Goal: Transaction & Acquisition: Purchase product/service

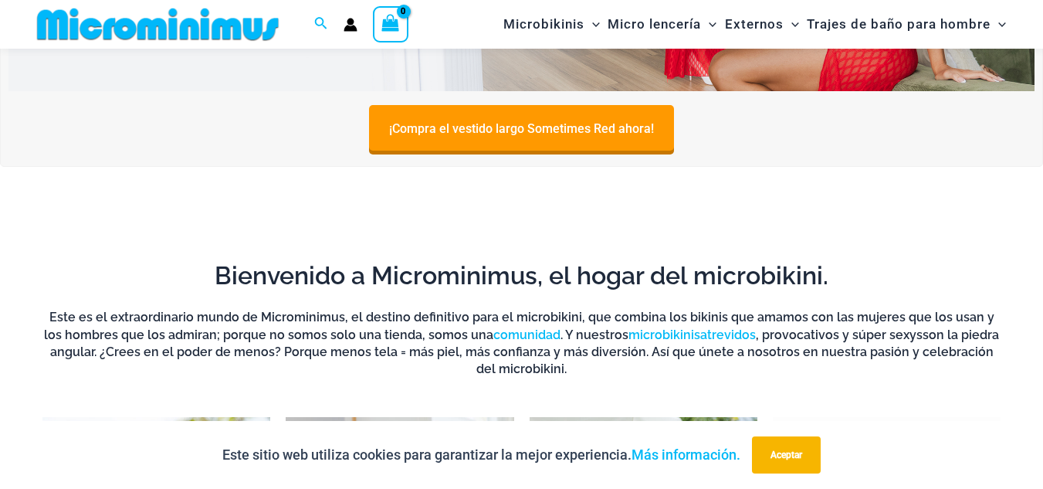
scroll to position [63, 0]
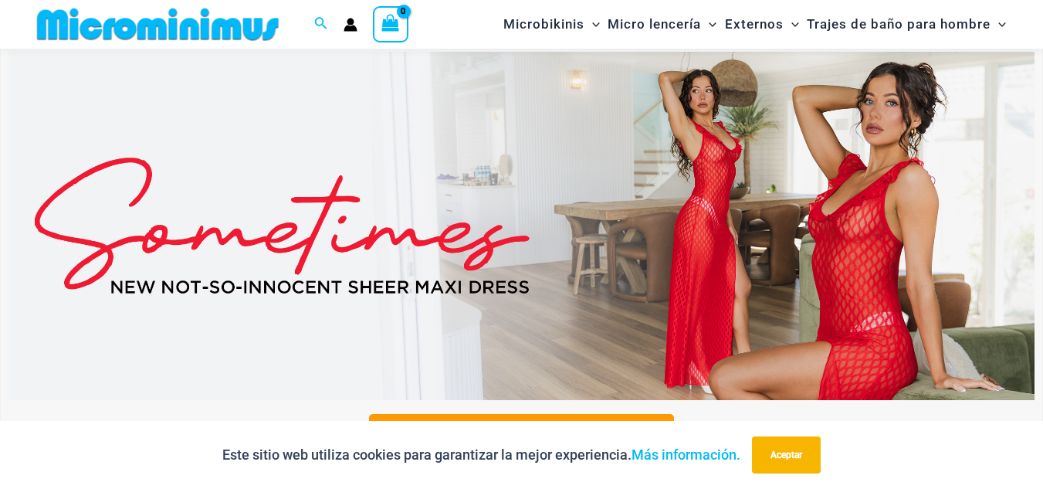
click at [663, 217] on img at bounding box center [521, 226] width 1026 height 349
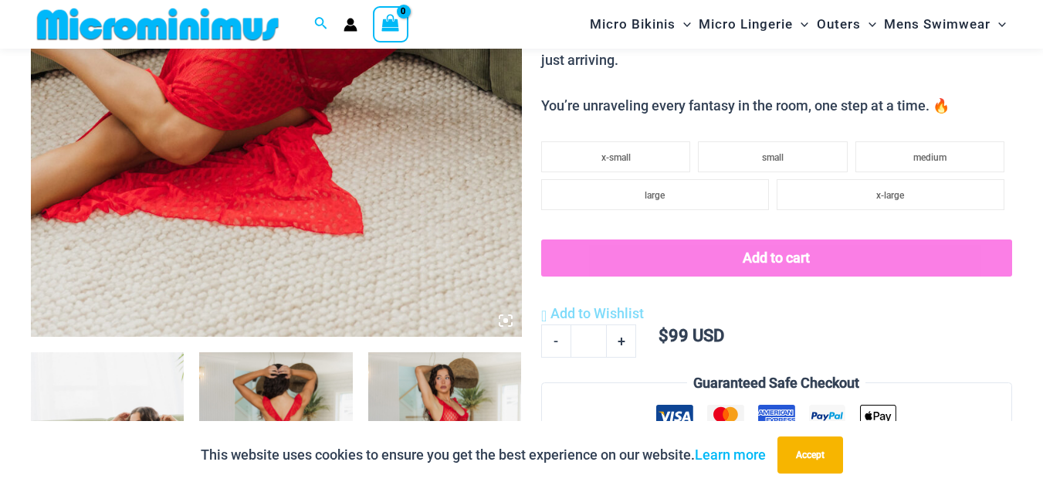
scroll to position [695, 0]
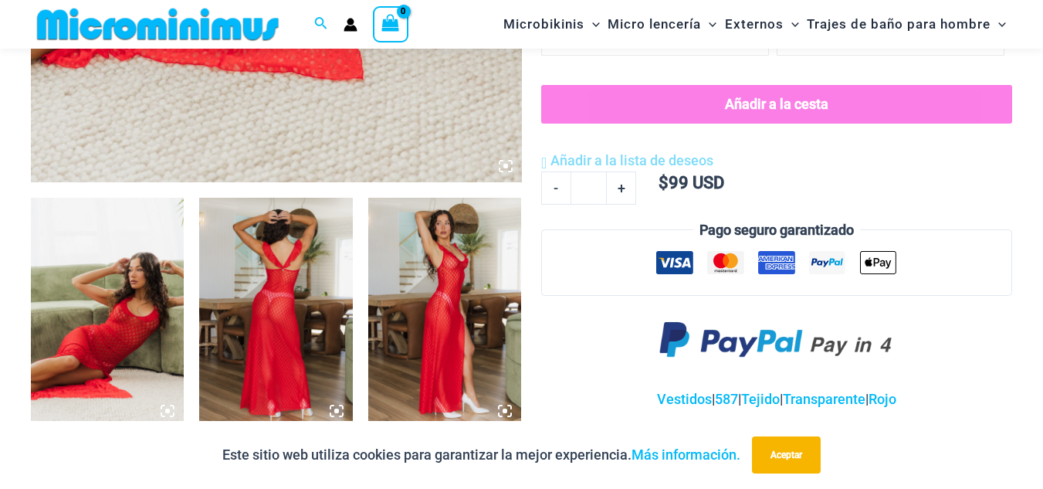
click at [439, 263] on img at bounding box center [444, 313] width 153 height 230
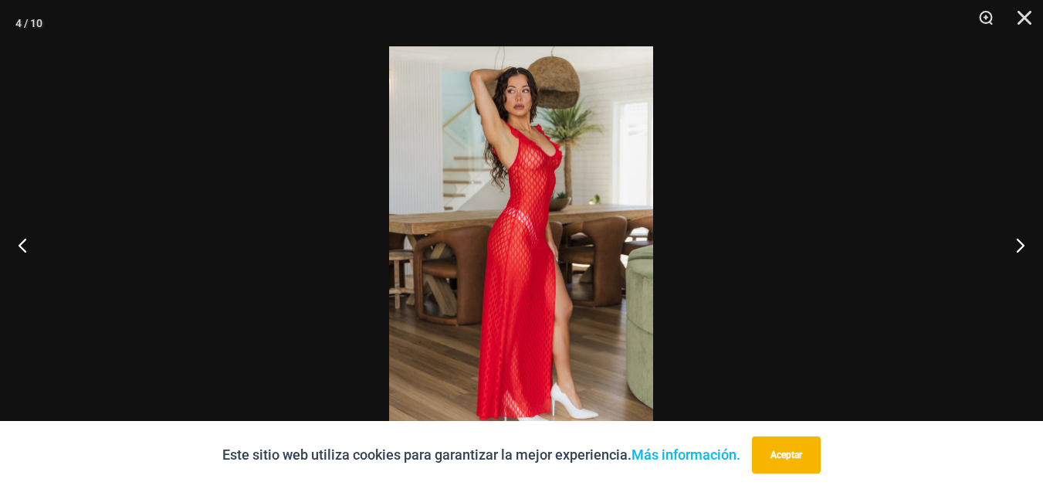
click at [439, 263] on img at bounding box center [521, 244] width 264 height 396
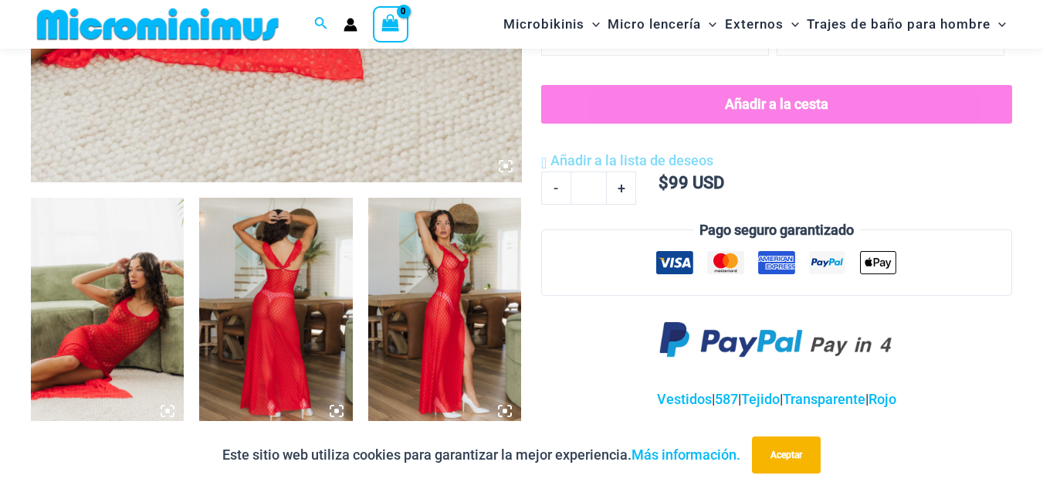
scroll to position [927, 0]
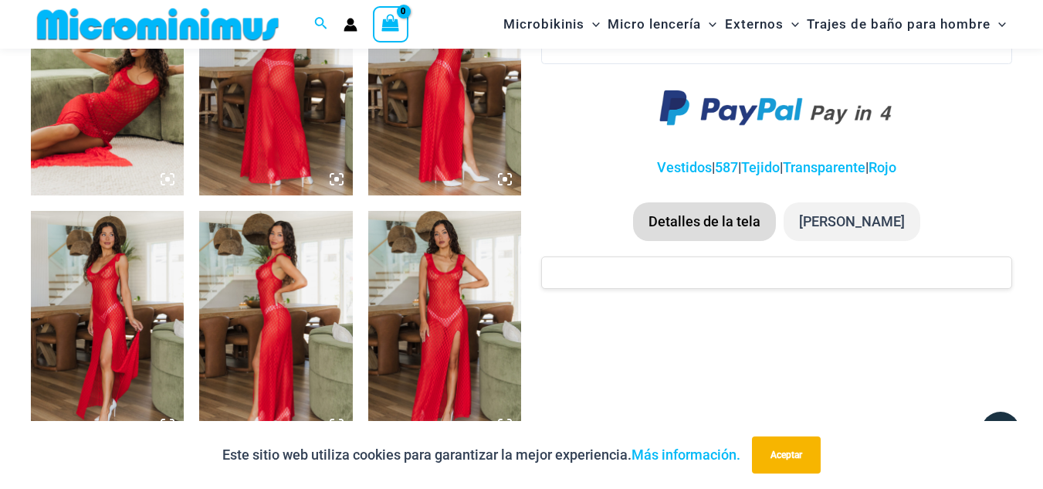
click at [439, 263] on img at bounding box center [444, 326] width 153 height 230
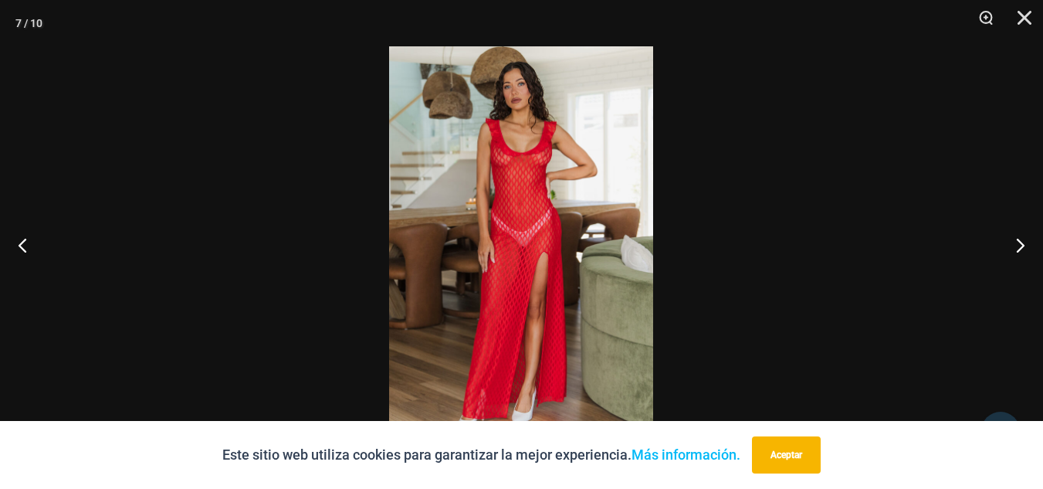
click at [551, 191] on img at bounding box center [521, 244] width 264 height 396
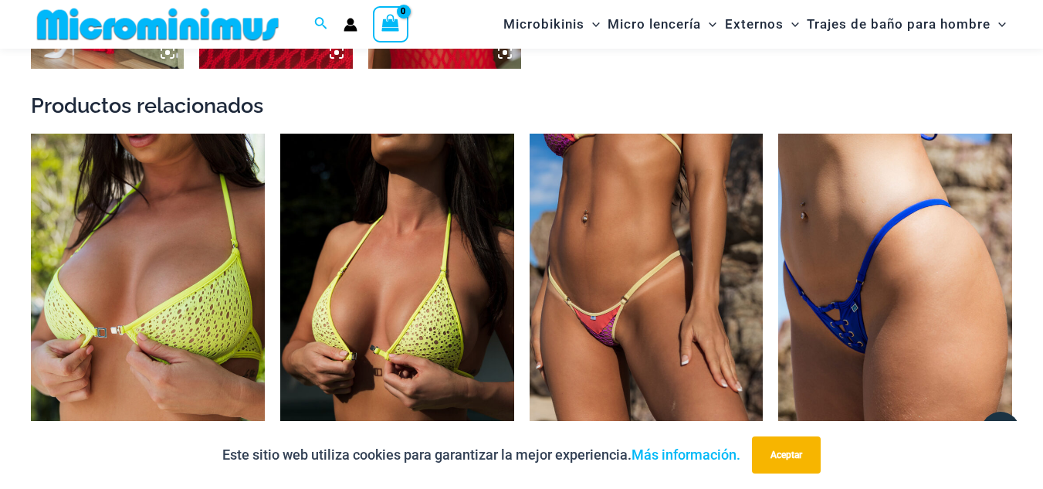
scroll to position [1699, 0]
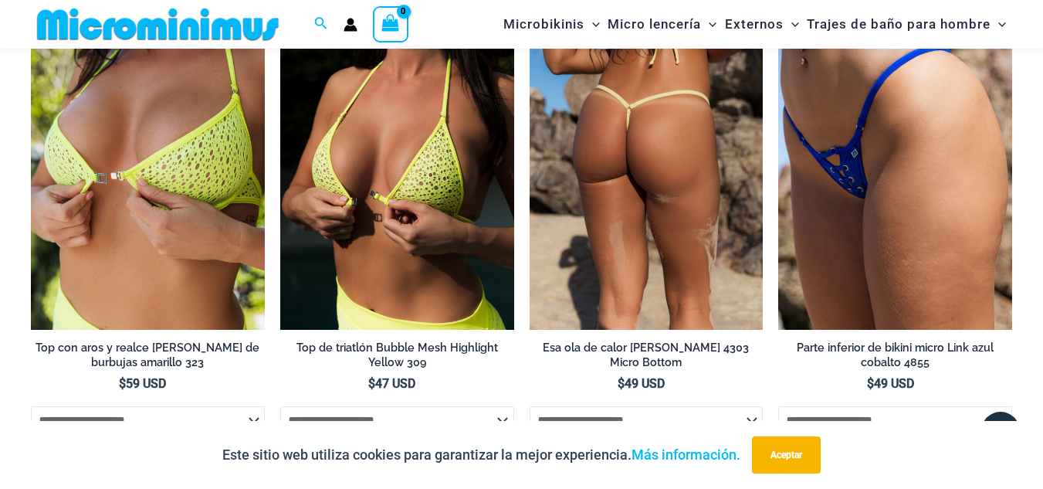
click at [596, 182] on img at bounding box center [647, 154] width 234 height 351
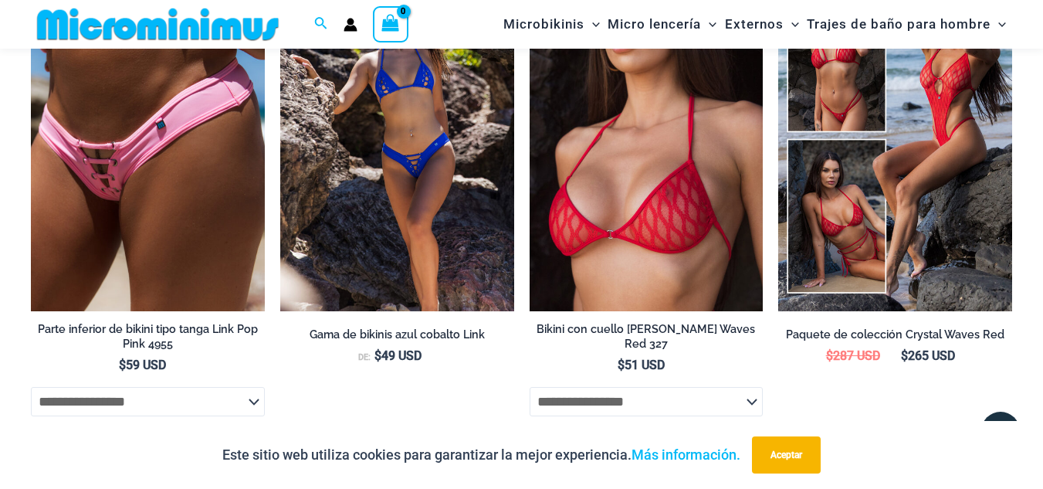
scroll to position [2689, 0]
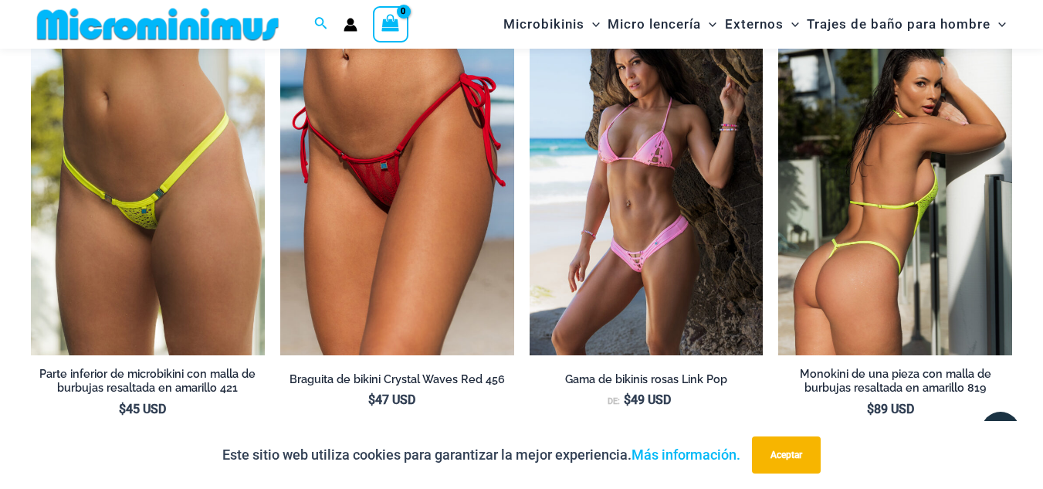
click at [898, 217] on img at bounding box center [896, 180] width 234 height 351
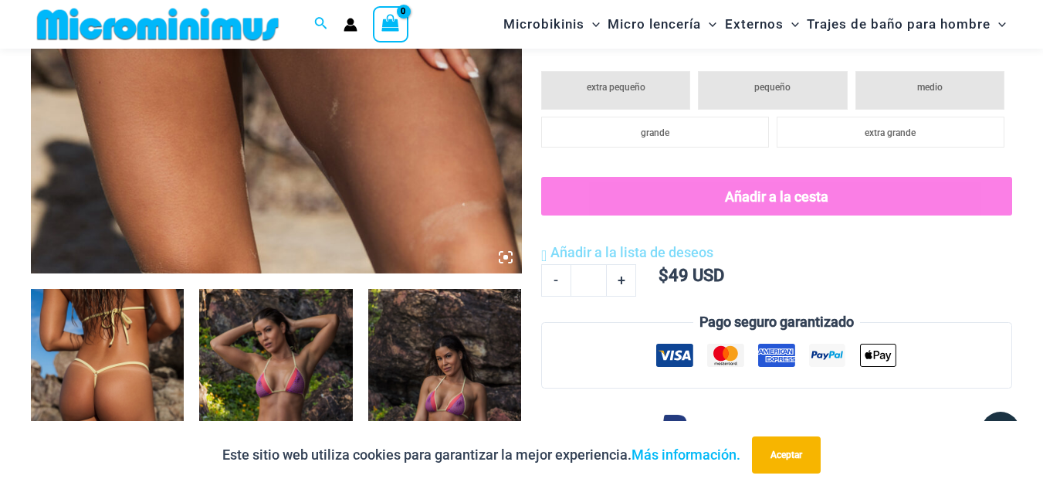
scroll to position [527, 0]
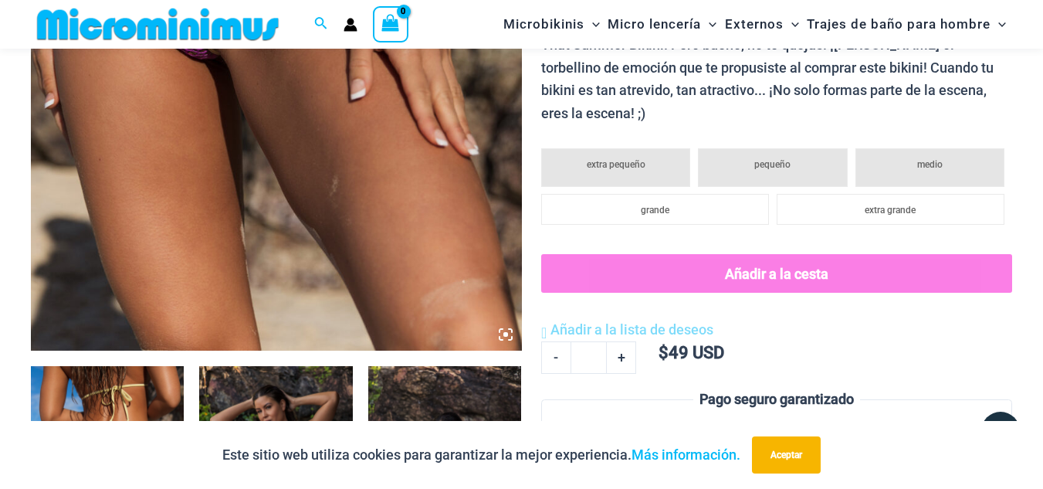
click at [501, 336] on icon at bounding box center [506, 334] width 14 height 14
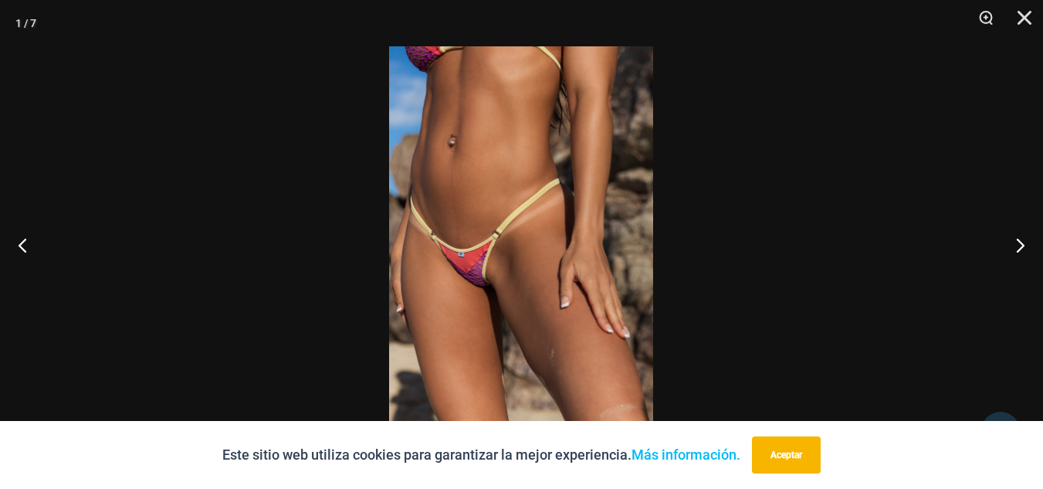
click at [497, 298] on img at bounding box center [521, 244] width 264 height 396
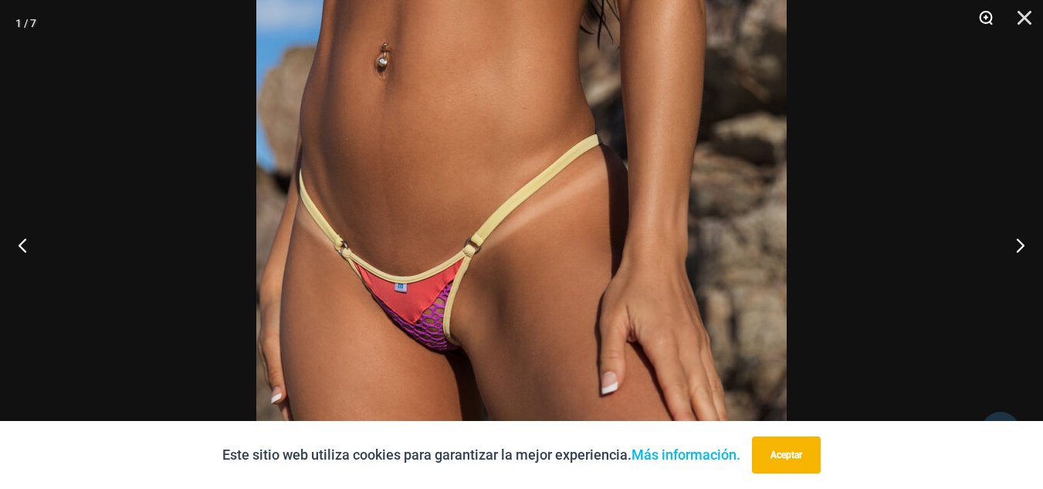
click at [979, 21] on button "Zoom" at bounding box center [981, 23] width 39 height 46
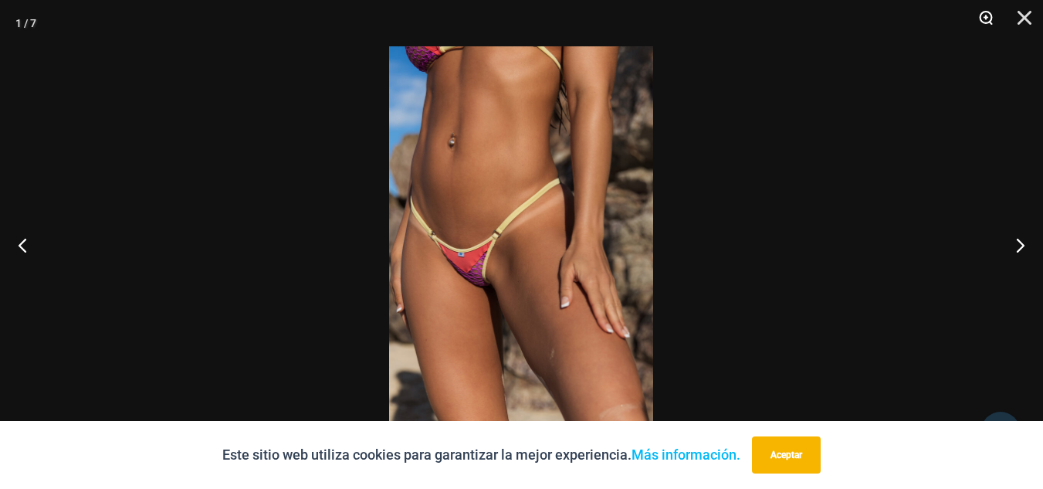
click at [979, 21] on button "Zoom" at bounding box center [981, 23] width 39 height 46
click at [1027, 249] on button "Próximo" at bounding box center [1015, 244] width 58 height 77
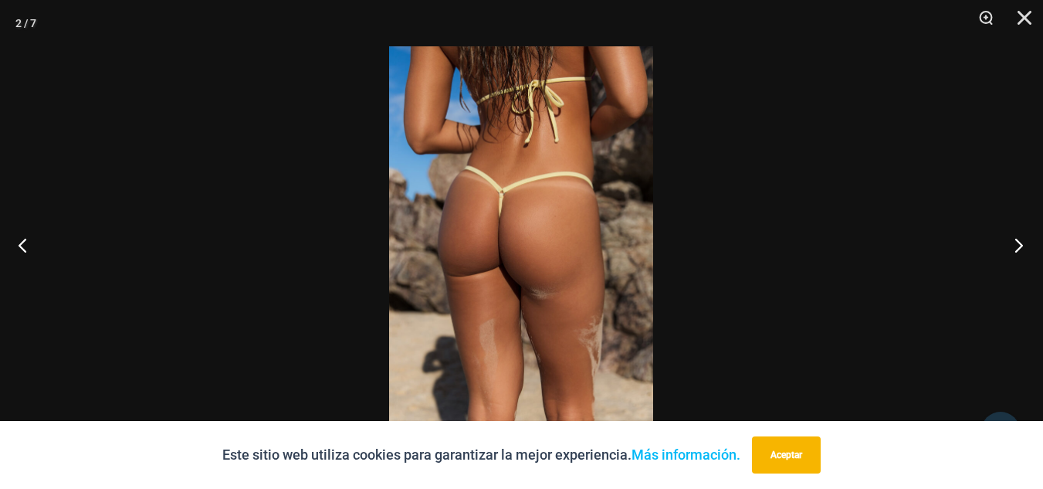
click at [1027, 249] on button "Próximo" at bounding box center [1015, 244] width 58 height 77
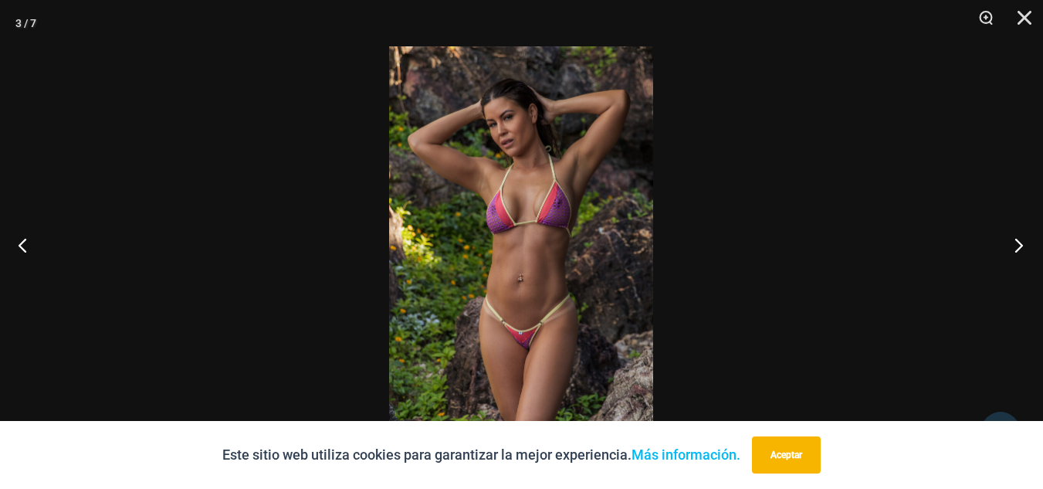
click at [1029, 244] on button "Próximo" at bounding box center [1015, 244] width 58 height 77
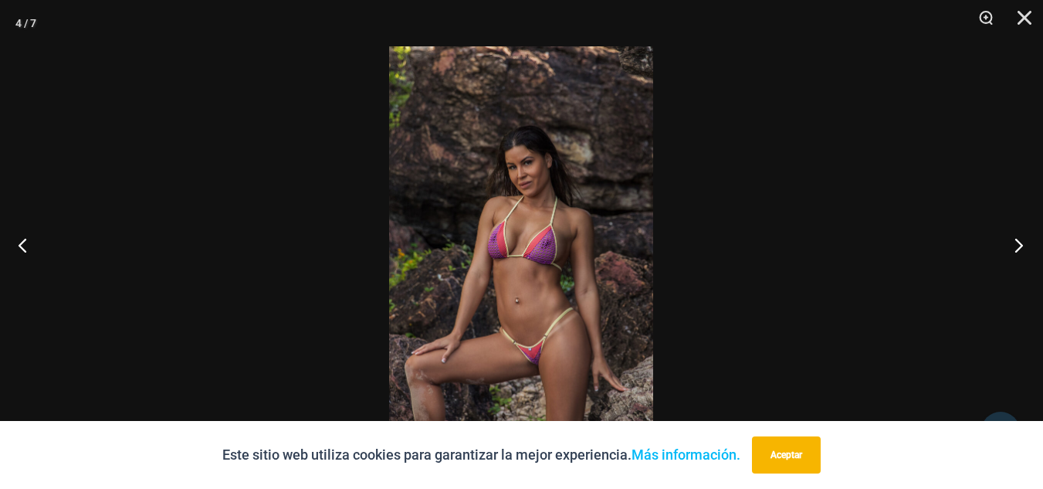
click at [1022, 249] on button "Próximo" at bounding box center [1015, 244] width 58 height 77
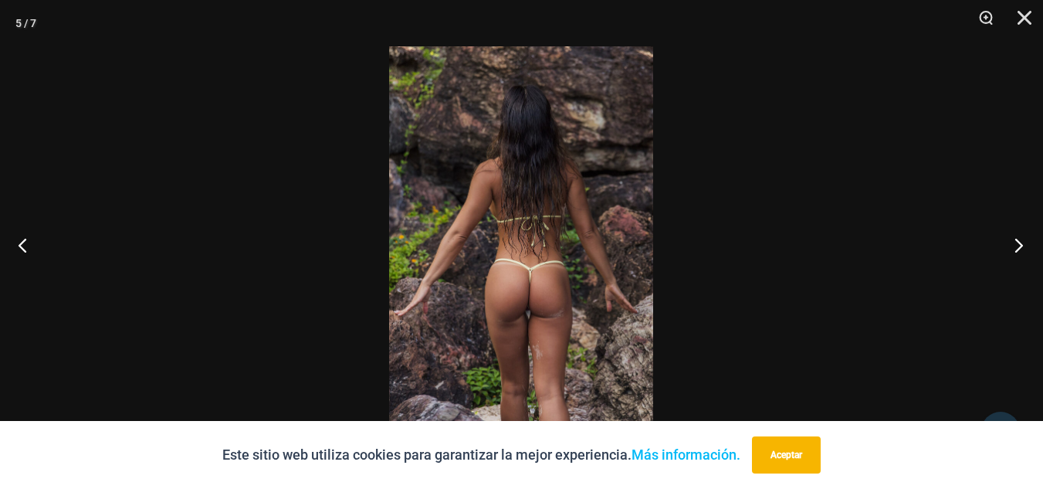
click at [1022, 249] on button "Próximo" at bounding box center [1015, 244] width 58 height 77
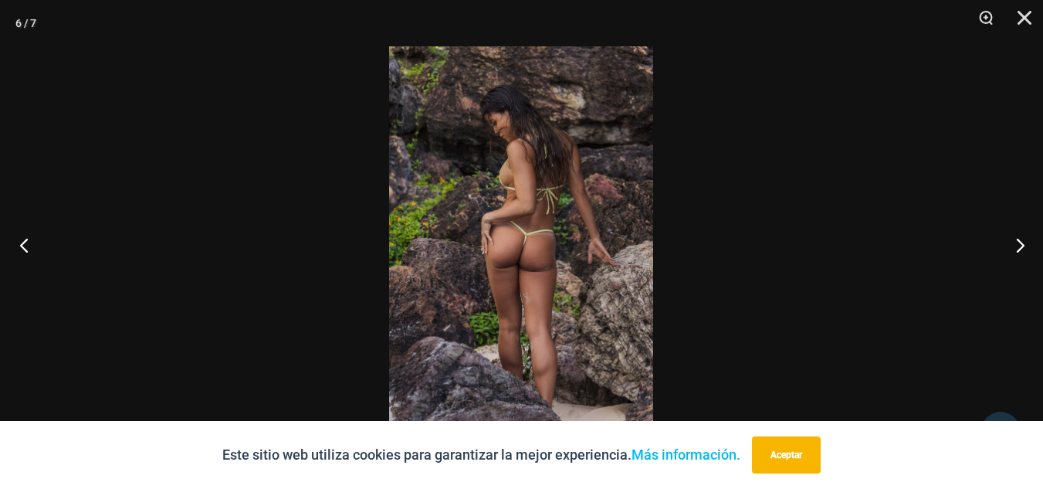
click at [30, 245] on button "Anterior" at bounding box center [29, 244] width 58 height 77
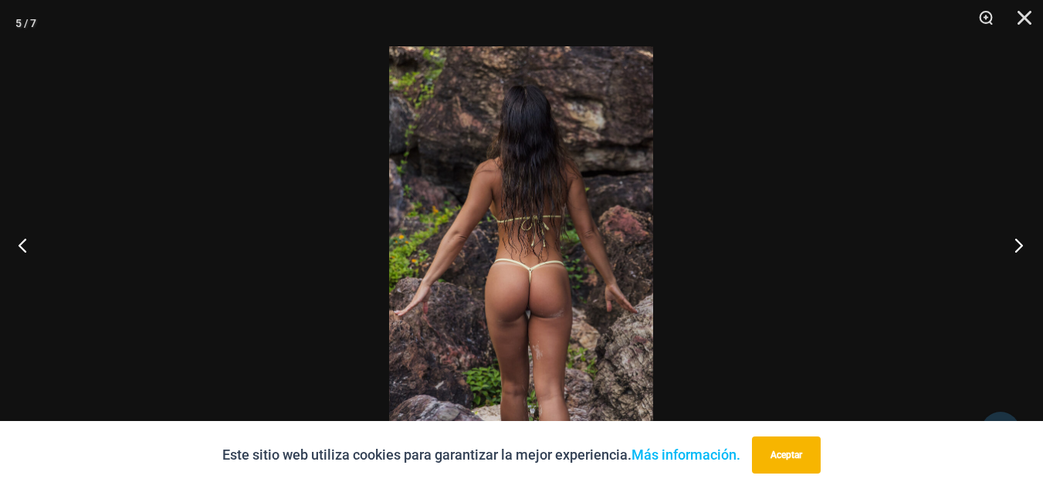
click at [1006, 250] on button "Próximo" at bounding box center [1015, 244] width 58 height 77
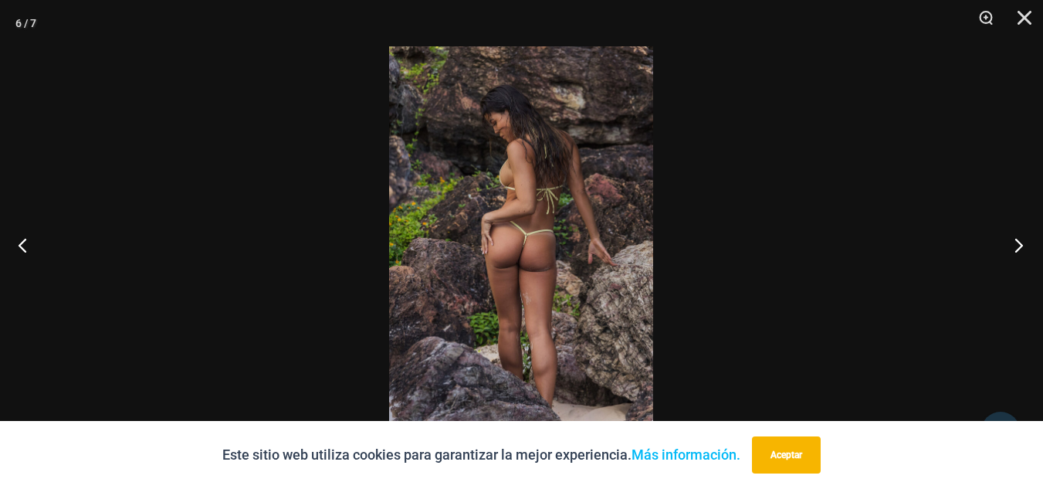
click at [1006, 250] on button "Próximo" at bounding box center [1015, 244] width 58 height 77
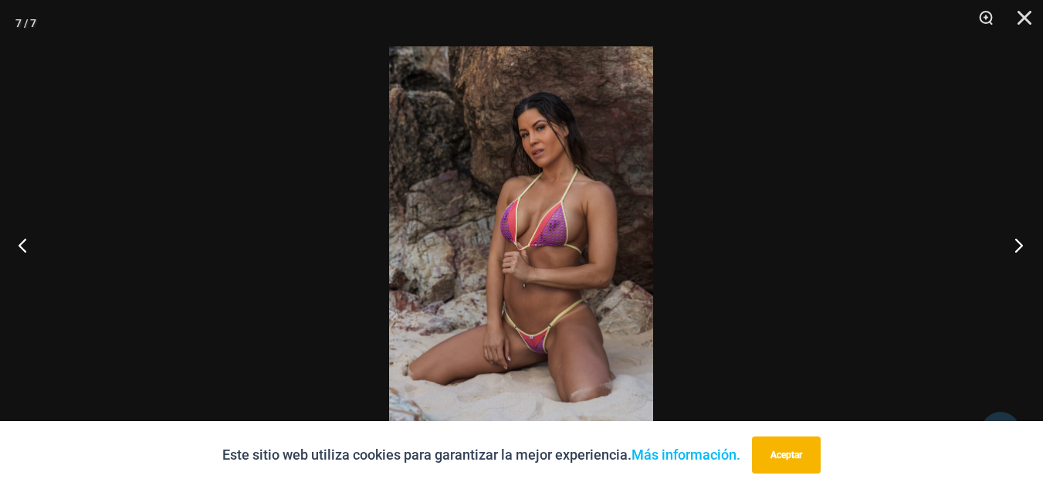
click at [1023, 239] on button "Próximo" at bounding box center [1015, 244] width 58 height 77
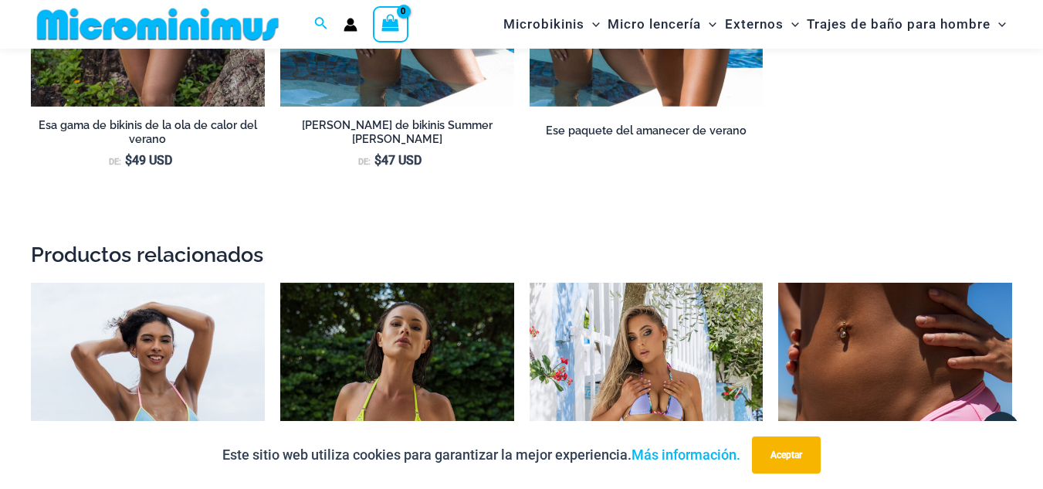
scroll to position [1994, 0]
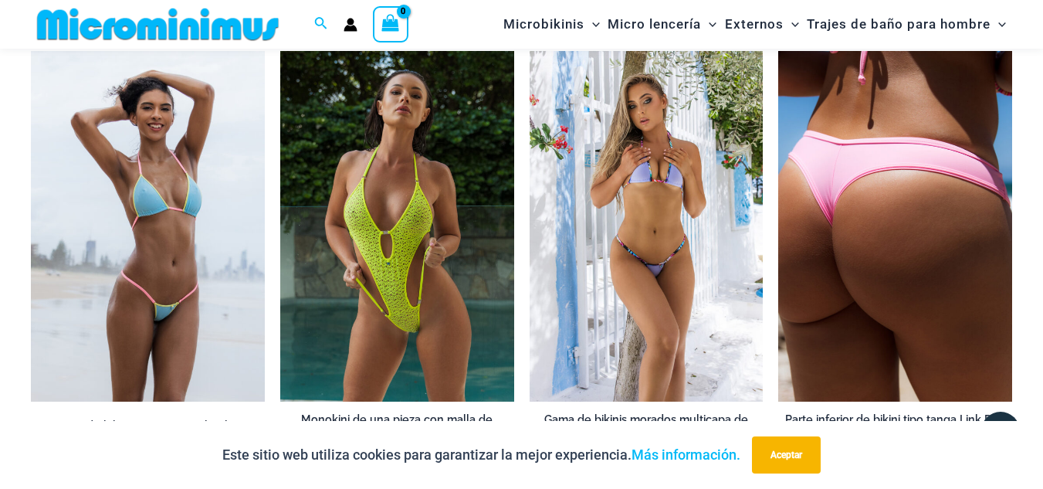
click at [835, 240] on img at bounding box center [896, 226] width 234 height 351
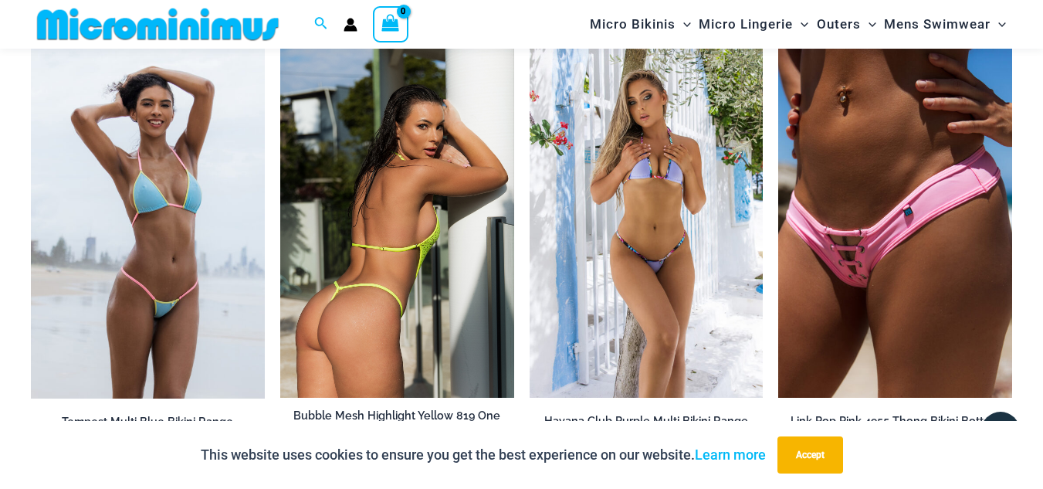
scroll to position [1976, 0]
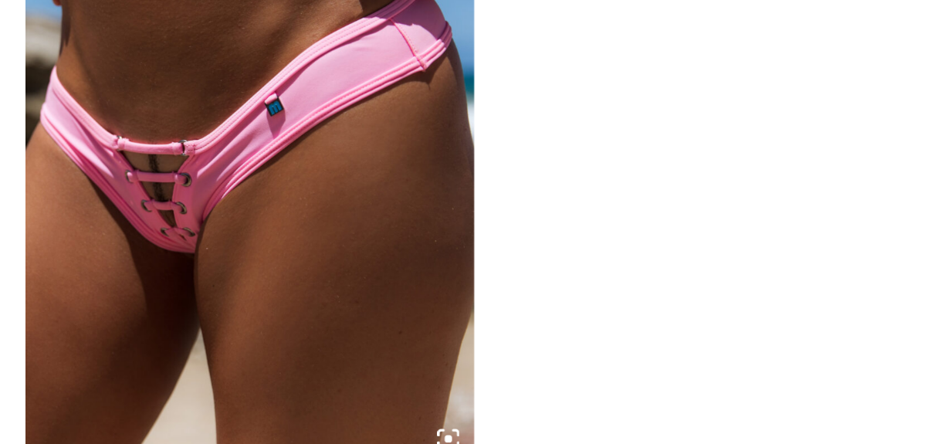
scroll to position [195, 0]
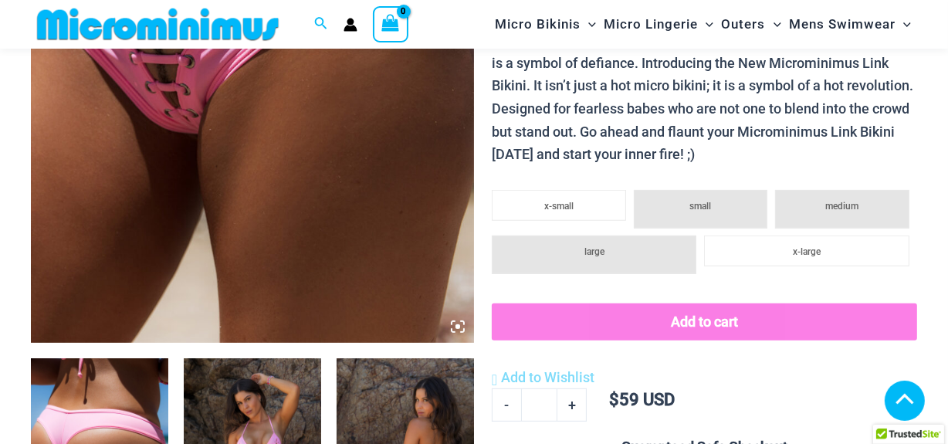
click at [453, 327] on icon at bounding box center [458, 327] width 14 height 14
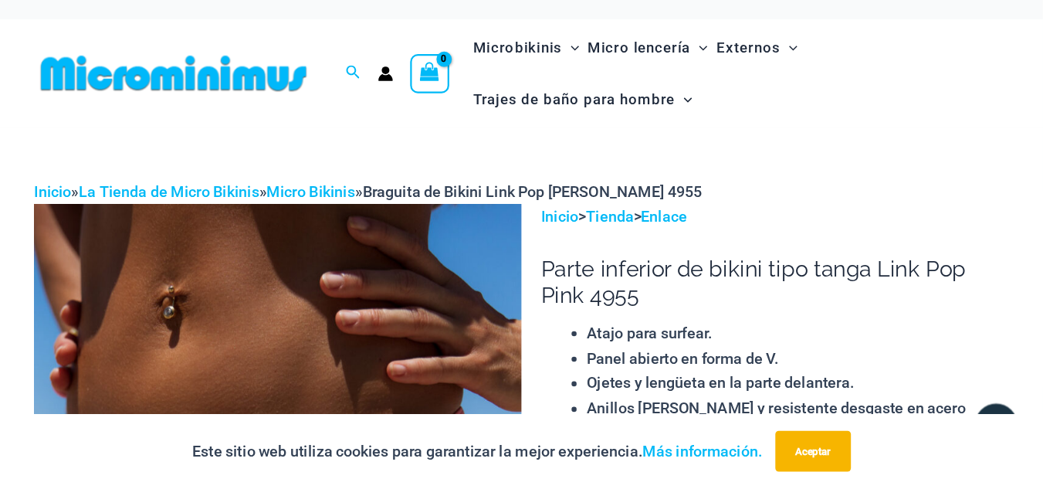
scroll to position [5, 0]
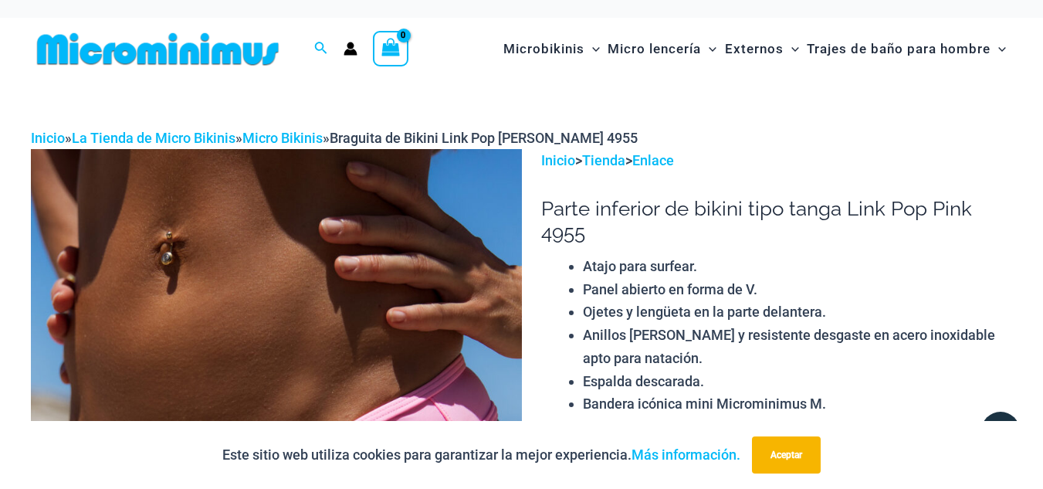
drag, startPoint x: 849, startPoint y: 0, endPoint x: 308, endPoint y: 96, distance: 549.1
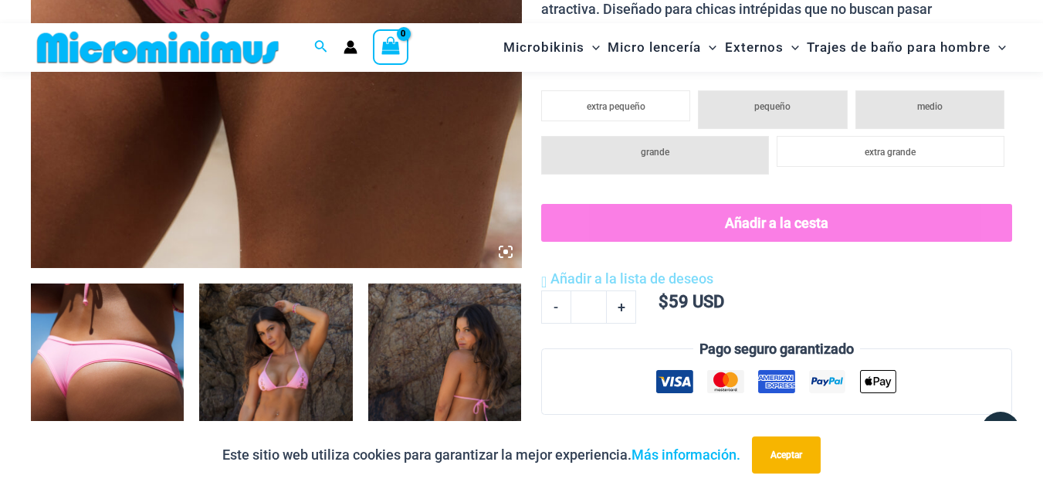
scroll to position [532, 0]
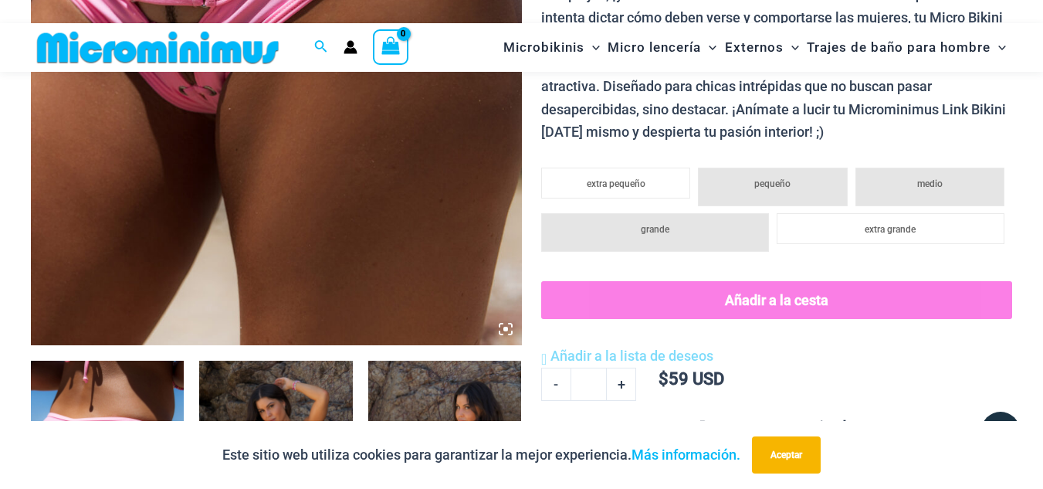
click at [508, 330] on icon at bounding box center [506, 329] width 14 height 14
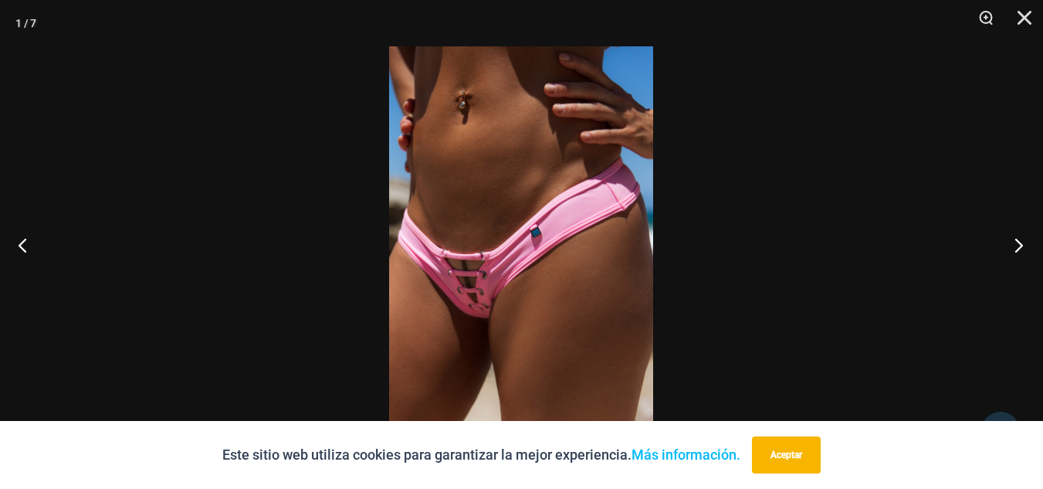
click at [1024, 243] on button "Próximo" at bounding box center [1015, 244] width 58 height 77
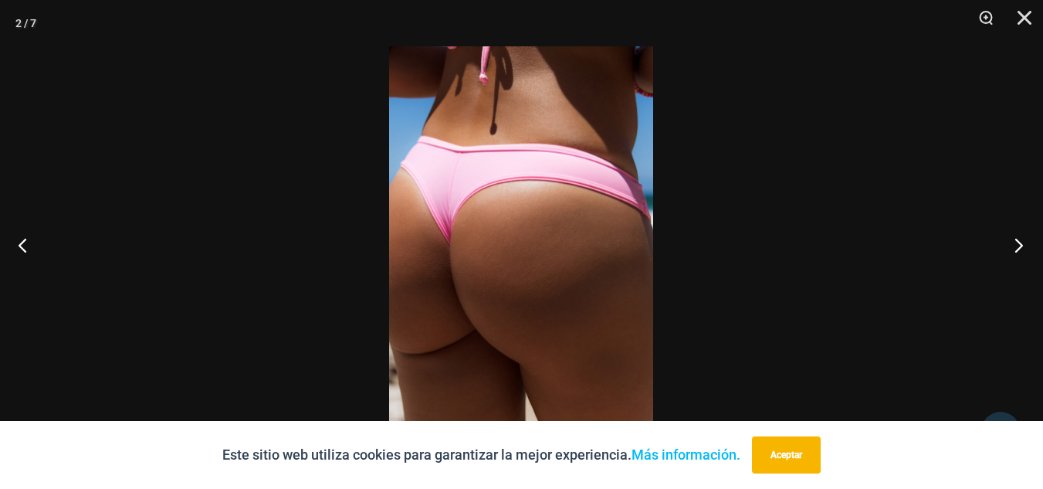
click at [1024, 243] on button "Próximo" at bounding box center [1015, 244] width 58 height 77
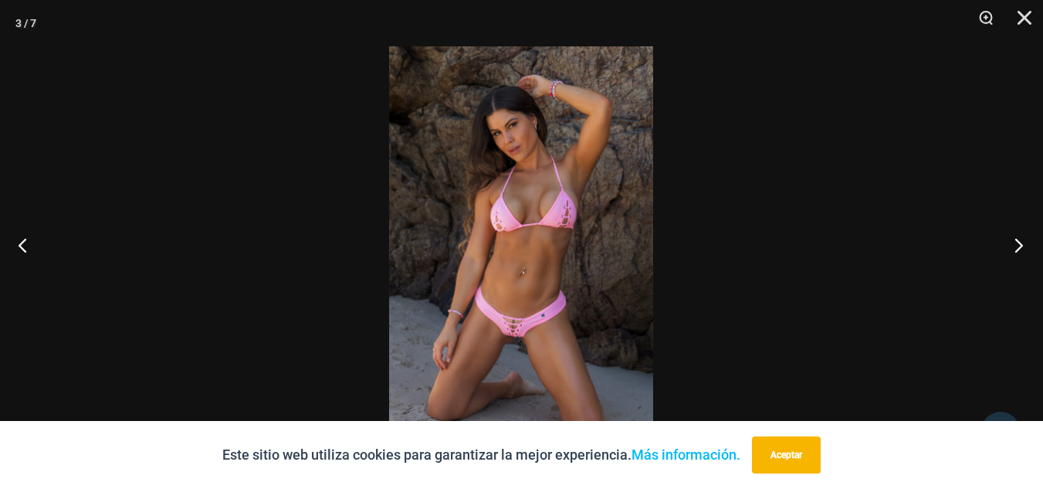
click at [1024, 243] on button "Próximo" at bounding box center [1015, 244] width 58 height 77
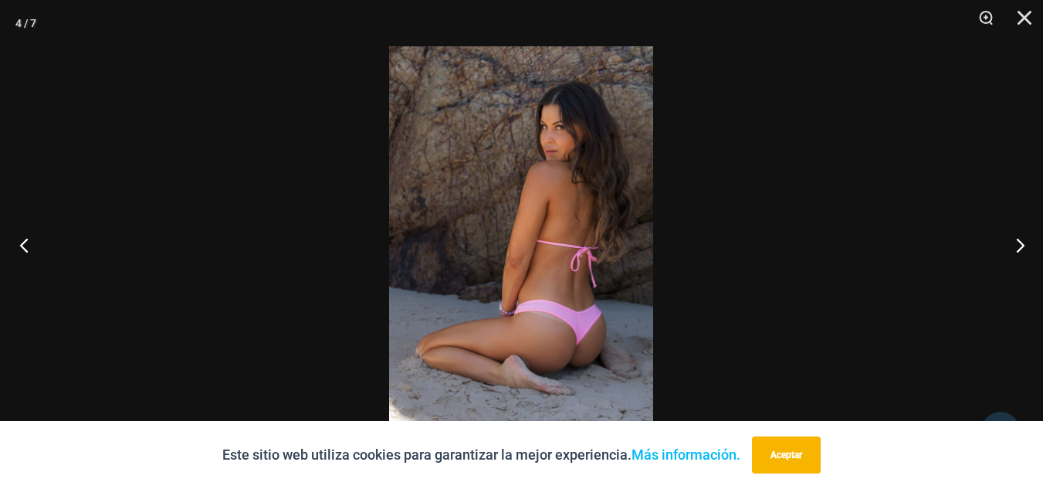
click at [25, 240] on button "Anterior" at bounding box center [29, 244] width 58 height 77
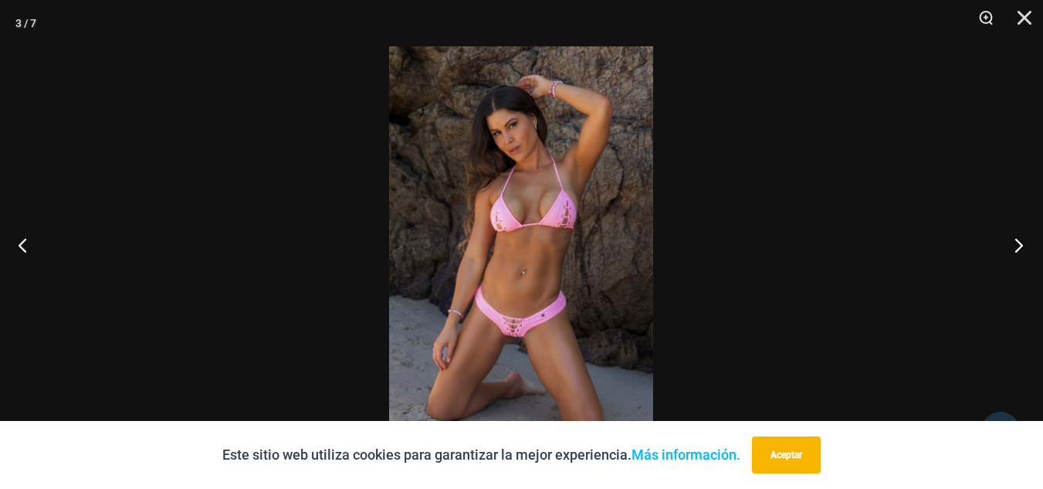
click at [1018, 242] on button "Próximo" at bounding box center [1015, 244] width 58 height 77
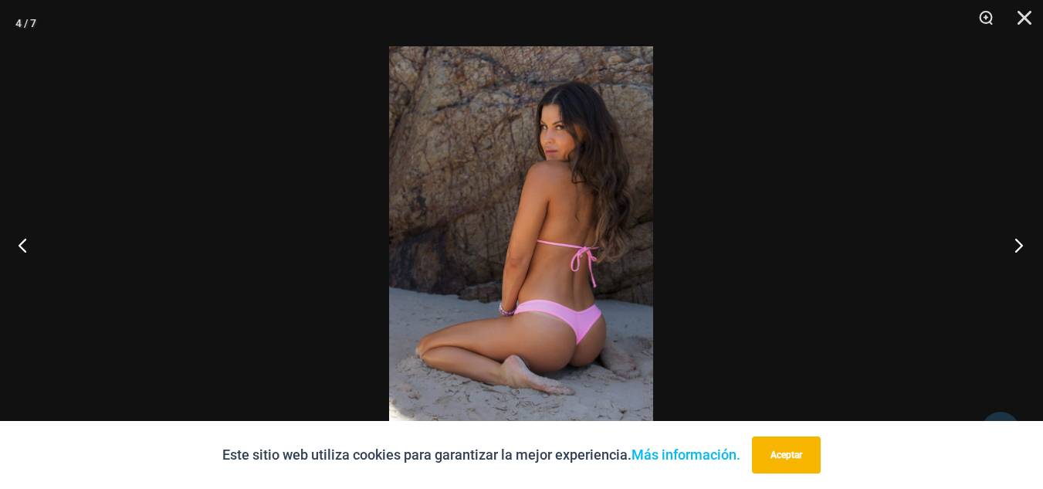
click at [1018, 242] on button "Próximo" at bounding box center [1015, 244] width 58 height 77
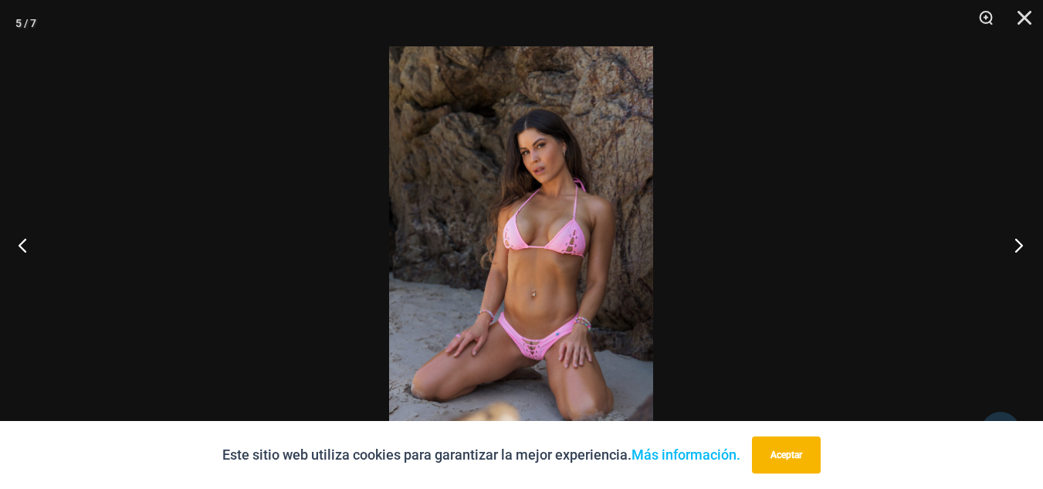
click at [1018, 242] on button "Próximo" at bounding box center [1015, 244] width 58 height 77
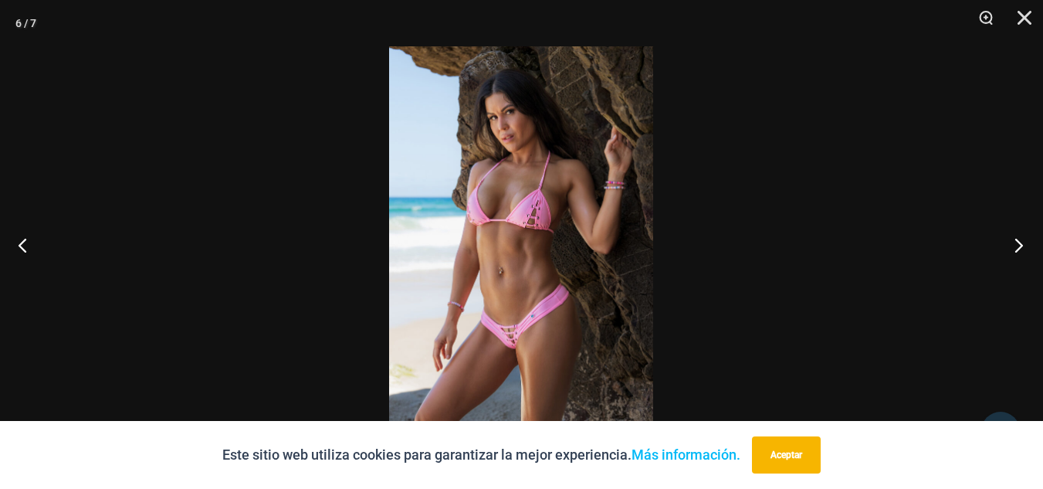
click at [1018, 242] on button "Próximo" at bounding box center [1015, 244] width 58 height 77
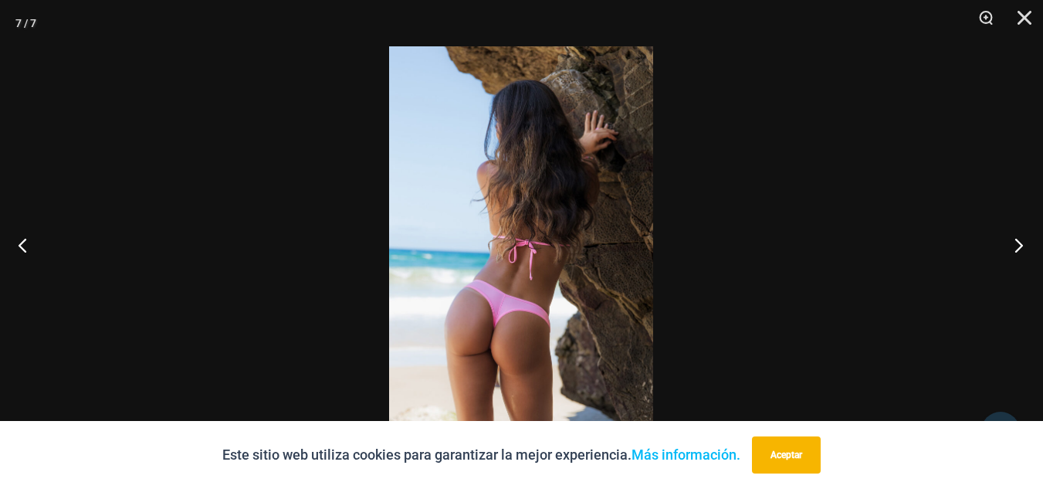
click at [1018, 242] on button "Próximo" at bounding box center [1015, 244] width 58 height 77
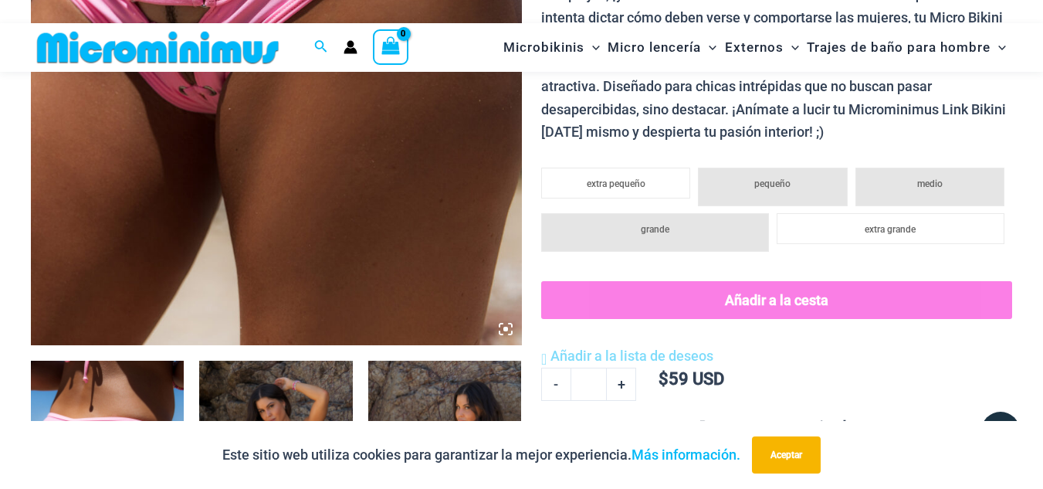
scroll to position [841, 0]
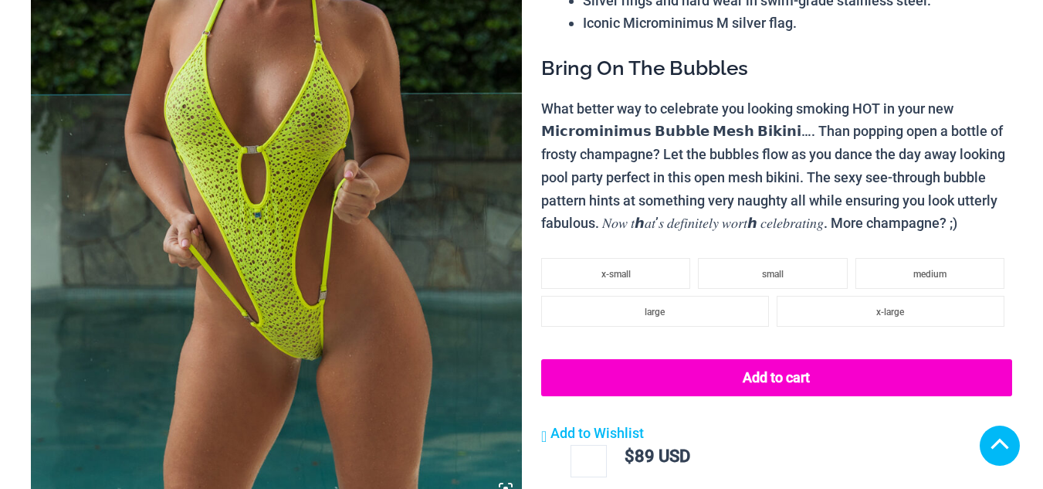
scroll to position [463, 0]
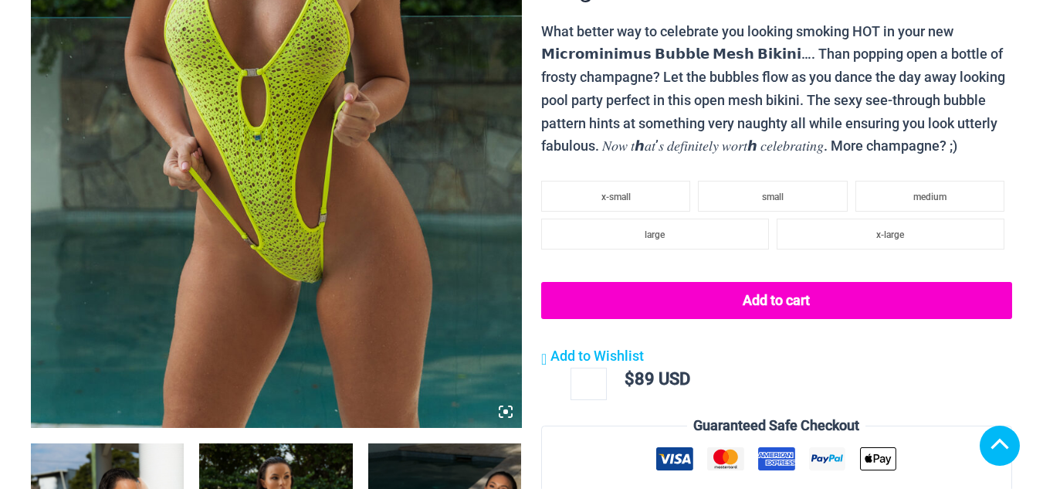
click at [504, 414] on icon at bounding box center [506, 412] width 14 height 14
click at [507, 411] on icon at bounding box center [506, 411] width 5 height 5
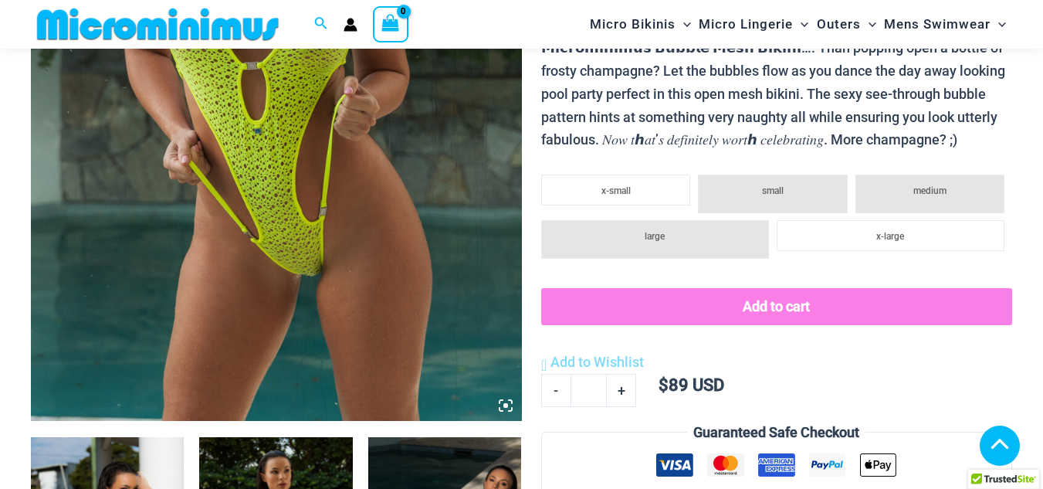
click at [507, 408] on icon at bounding box center [506, 405] width 5 height 5
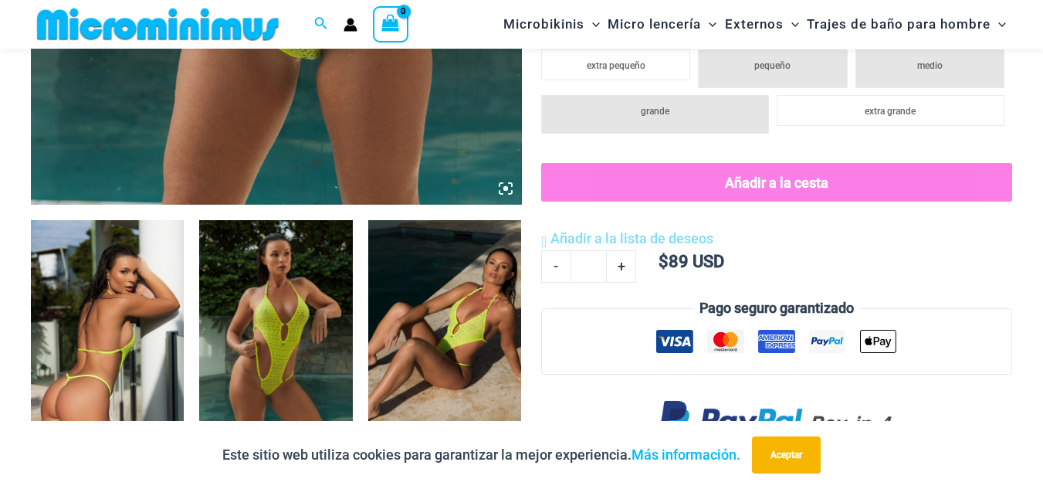
scroll to position [518, 0]
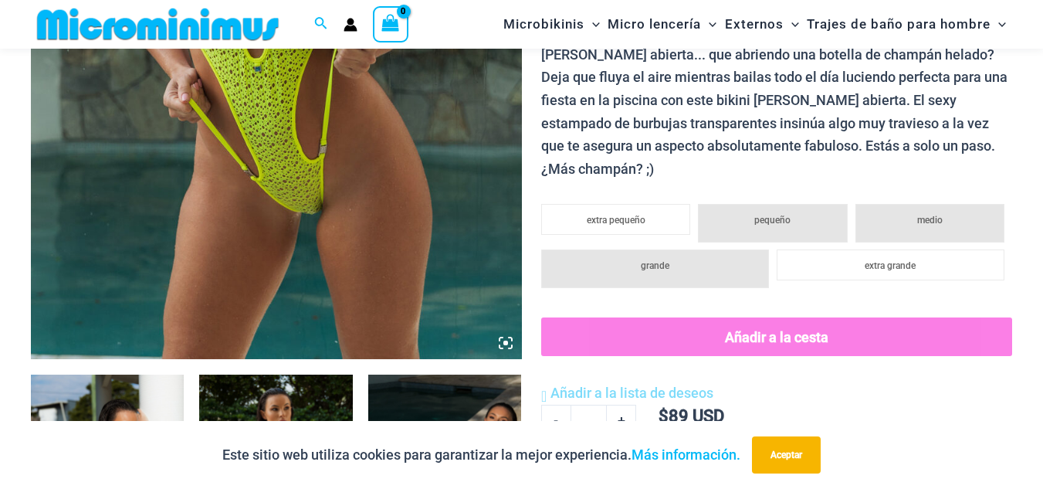
click at [508, 341] on icon at bounding box center [506, 343] width 14 height 14
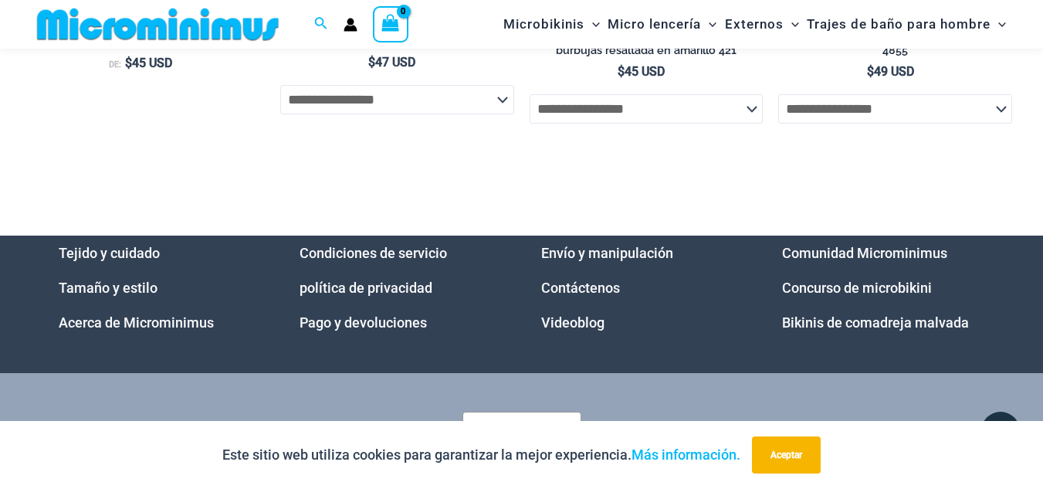
scroll to position [4912, 0]
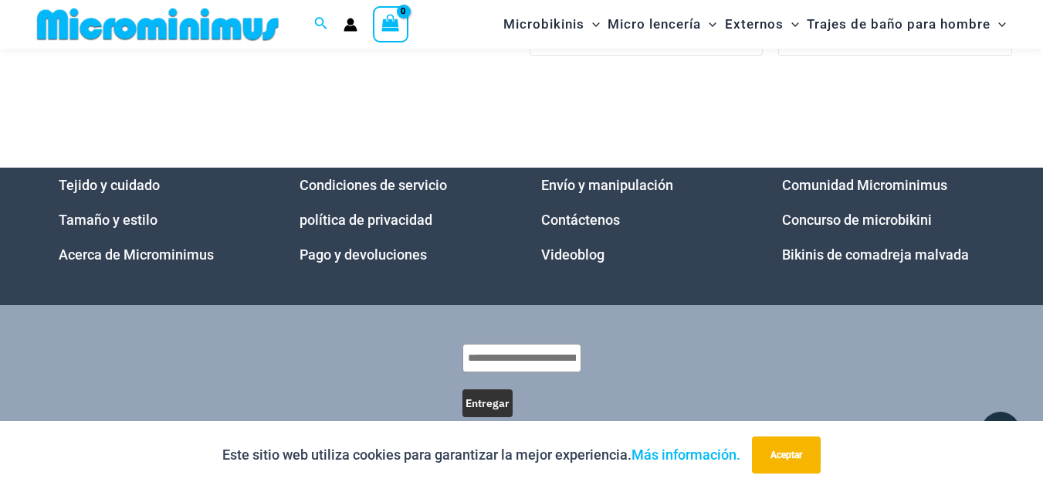
click at [562, 246] on font "Videoblog" at bounding box center [572, 254] width 63 height 16
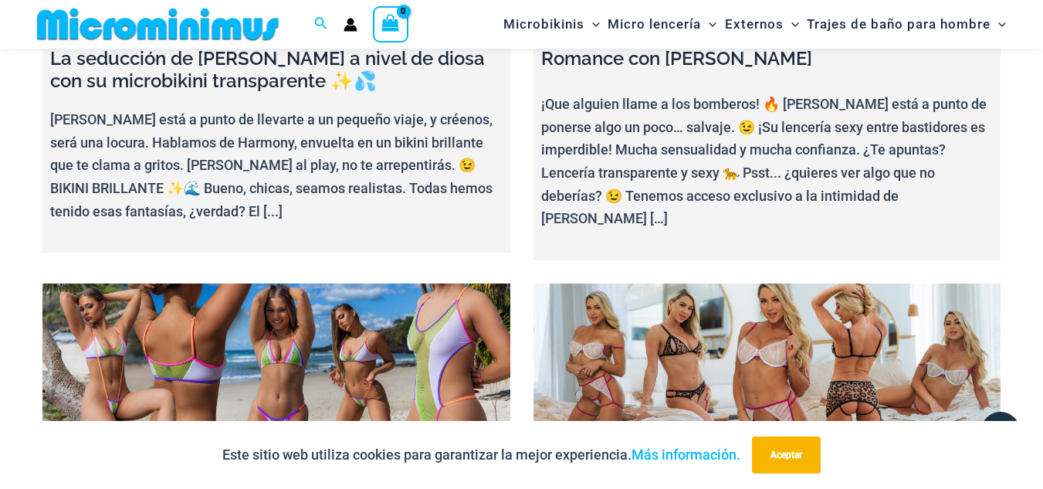
scroll to position [759, 0]
